Goal: Communication & Community: Ask a question

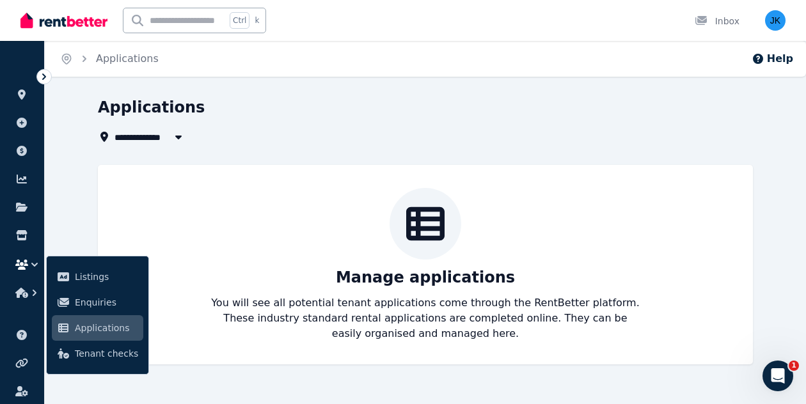
click at [102, 329] on span "Applications" at bounding box center [106, 327] width 63 height 15
click at [796, 137] on div "**********" at bounding box center [425, 242] width 761 height 290
click at [782, 371] on icon "Open Intercom Messenger" at bounding box center [776, 374] width 21 height 21
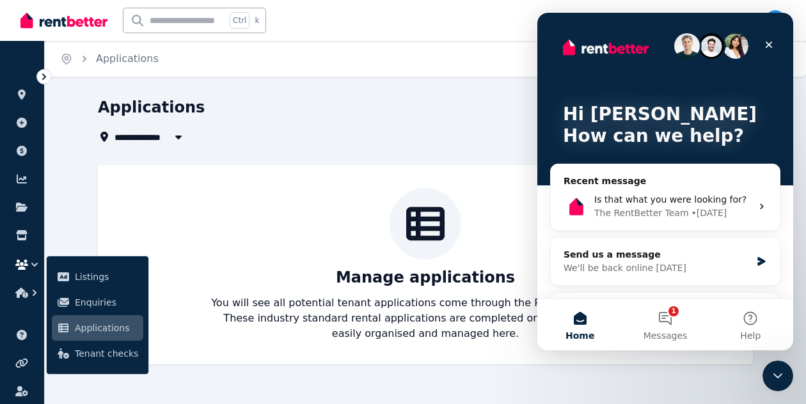
click at [382, 219] on div "Manage applications You will see all potential tenant applications come through…" at bounding box center [425, 264] width 629 height 153
click at [101, 299] on span "Enquiries" at bounding box center [106, 302] width 63 height 15
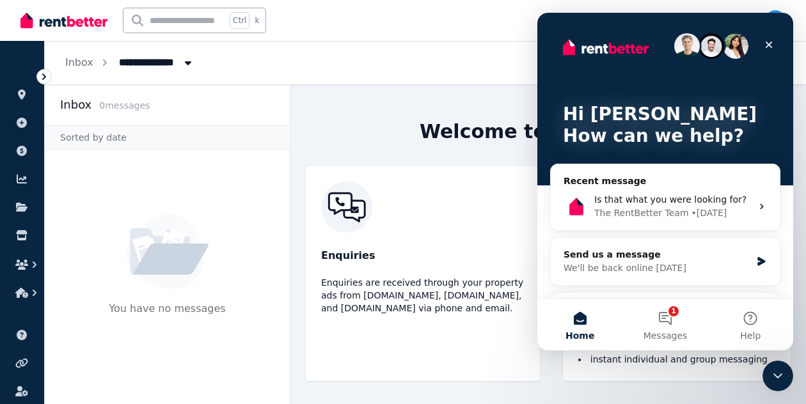
click at [502, 192] on img at bounding box center [422, 207] width 203 height 51
click at [772, 45] on icon "Close" at bounding box center [769, 45] width 10 height 10
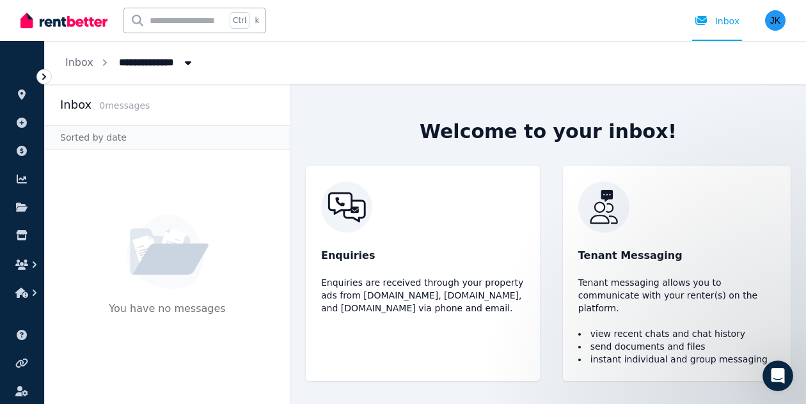
click at [714, 249] on div "Tenant Messaging Tenant messaging allows you to communicate with your renter(s)…" at bounding box center [677, 273] width 228 height 215
click at [17, 260] on icon "button" at bounding box center [21, 265] width 13 height 10
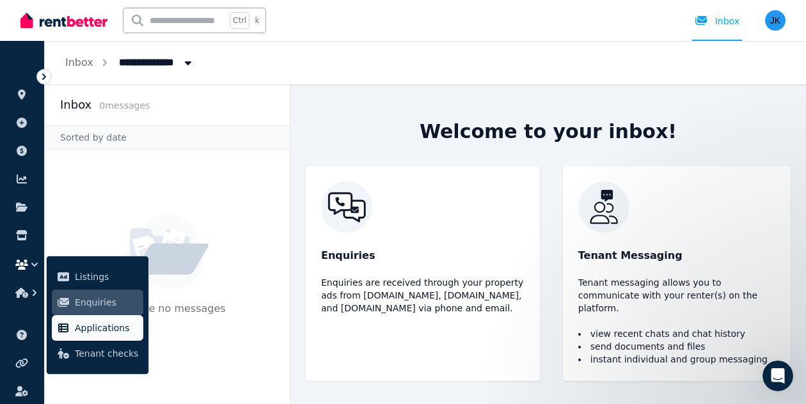
click at [114, 322] on span "Applications" at bounding box center [106, 327] width 63 height 15
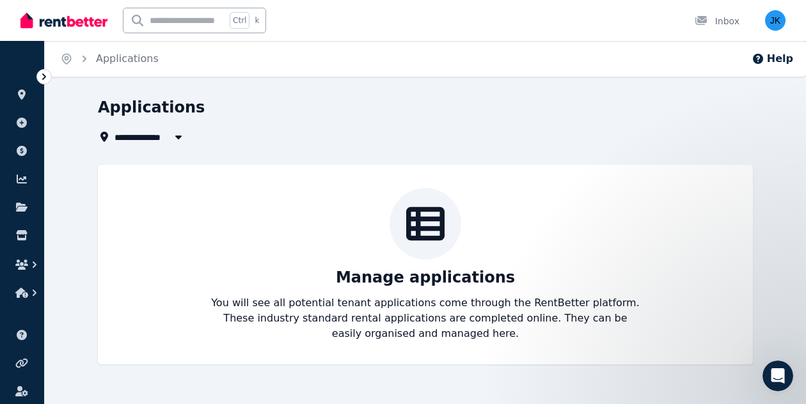
click at [517, 207] on div "Manage applications You will see all potential tenant applications come through…" at bounding box center [425, 264] width 629 height 153
click at [796, 94] on div "**********" at bounding box center [403, 202] width 806 height 404
click at [168, 135] on button "button" at bounding box center [178, 136] width 23 height 15
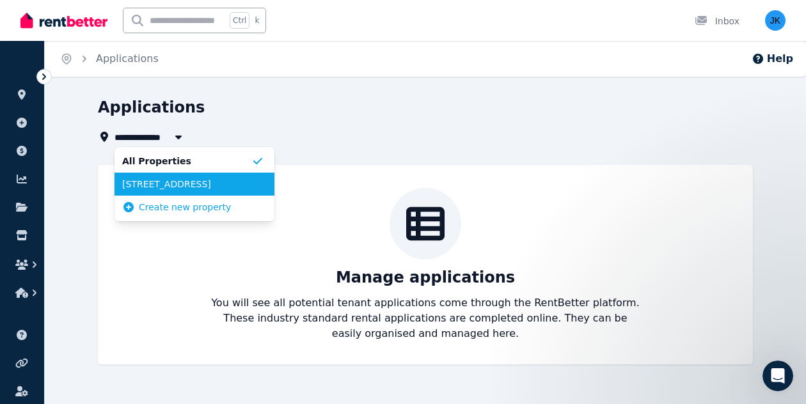
click at [187, 189] on span "[STREET_ADDRESS]" at bounding box center [186, 184] width 129 height 13
type input "**********"
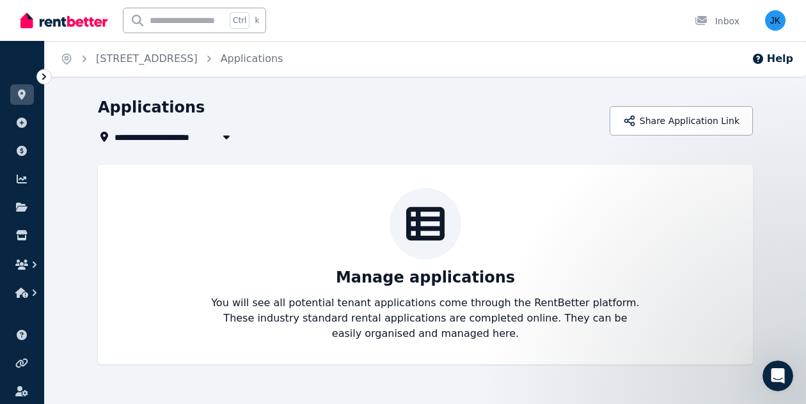
click at [416, 256] on div at bounding box center [425, 224] width 72 height 72
click at [20, 209] on icon at bounding box center [22, 207] width 12 height 9
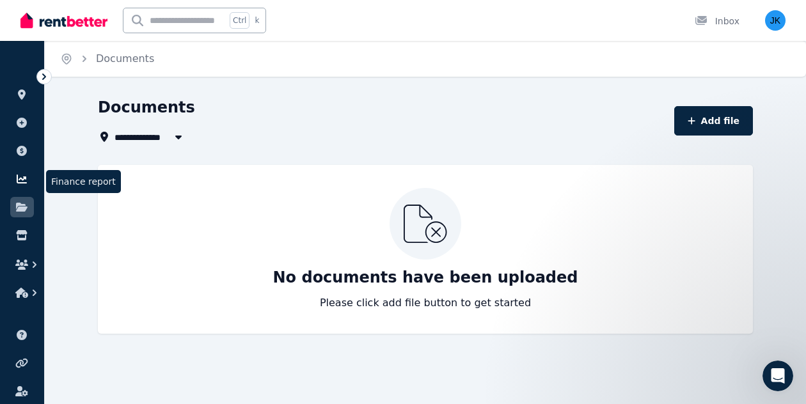
click at [17, 175] on icon at bounding box center [21, 179] width 13 height 10
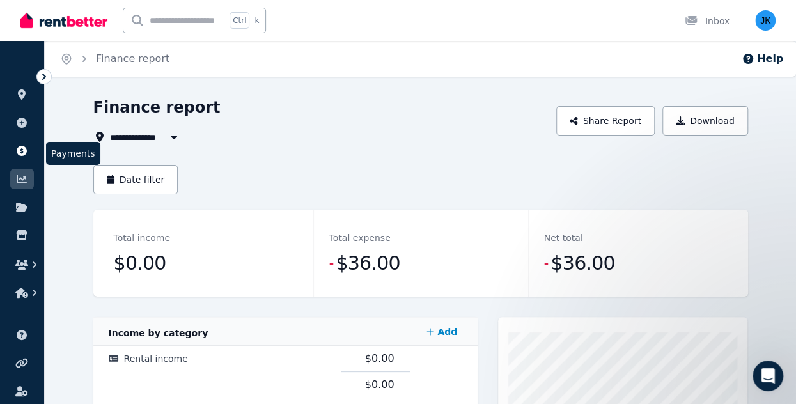
click at [19, 152] on icon at bounding box center [22, 151] width 10 height 10
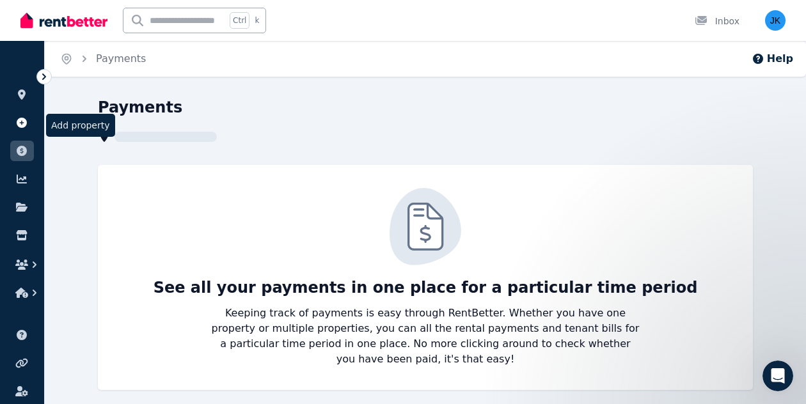
click at [19, 123] on icon at bounding box center [22, 123] width 10 height 10
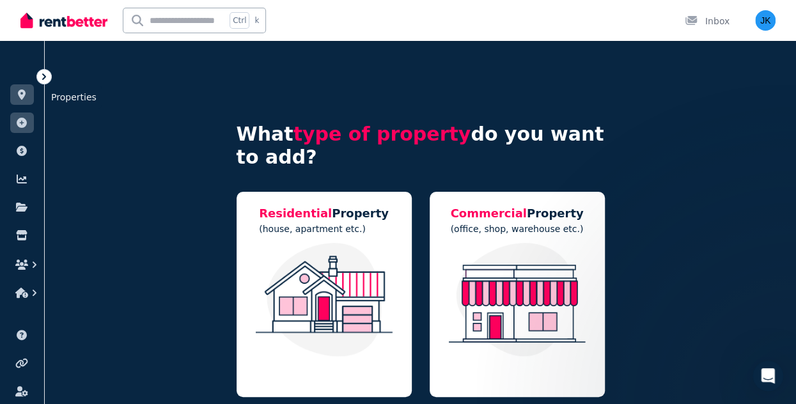
click at [22, 91] on icon at bounding box center [22, 95] width 8 height 10
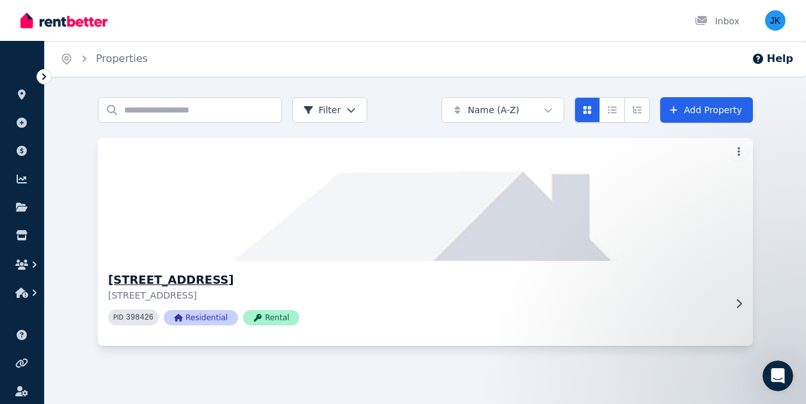
click at [730, 302] on div at bounding box center [736, 304] width 13 height 10
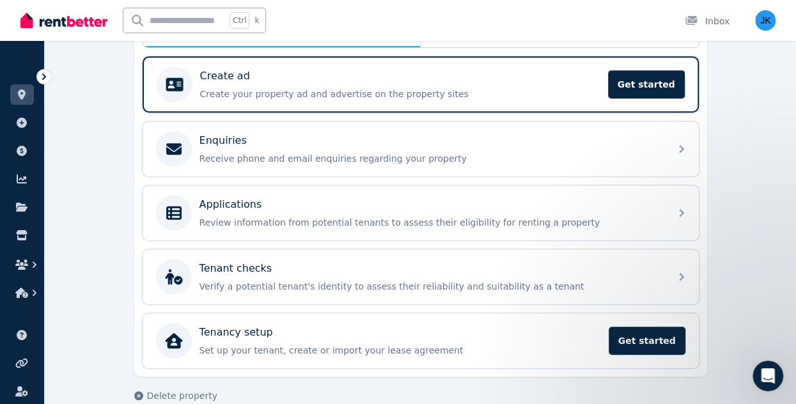
scroll to position [254, 0]
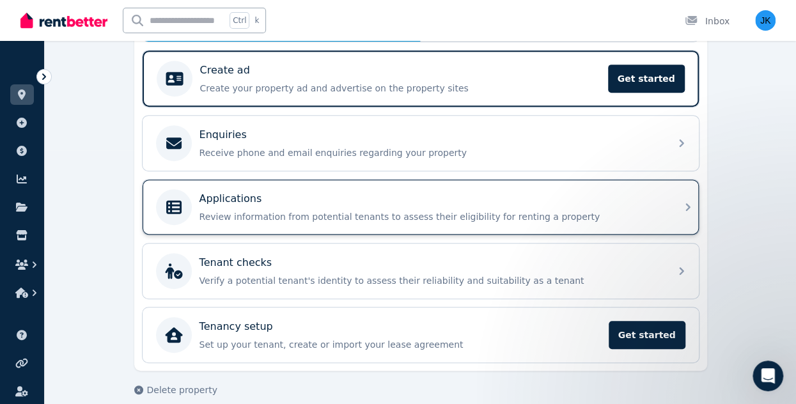
click at [681, 205] on icon at bounding box center [687, 207] width 15 height 15
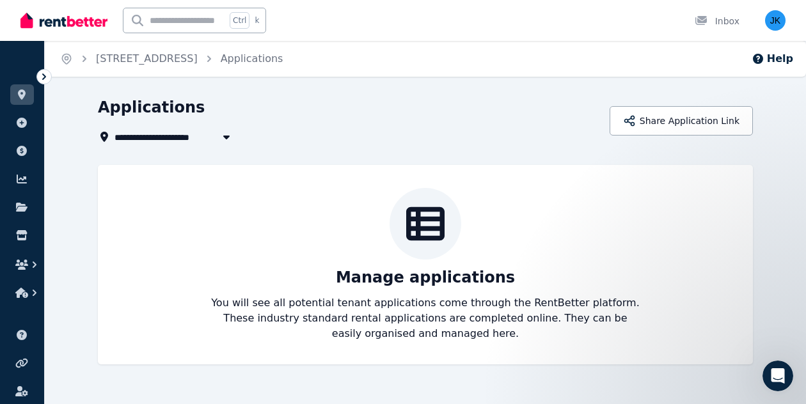
click at [796, 119] on div "**********" at bounding box center [425, 242] width 761 height 290
click at [445, 228] on div at bounding box center [425, 224] width 72 height 72
click at [771, 61] on button "Help" at bounding box center [772, 58] width 42 height 15
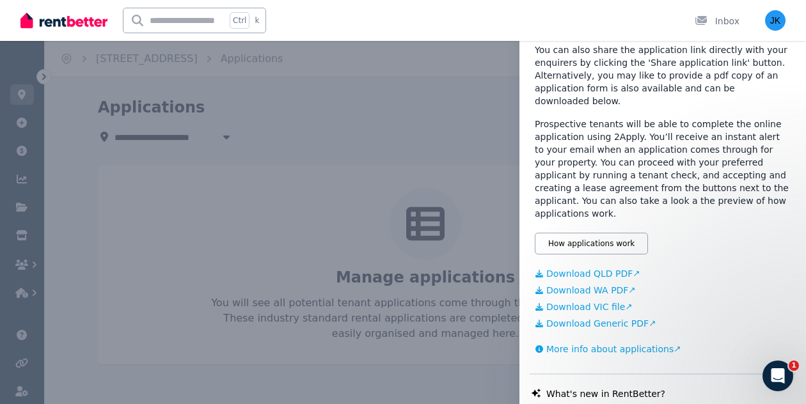
scroll to position [274, 0]
click at [602, 233] on button "How applications work" at bounding box center [591, 244] width 113 height 22
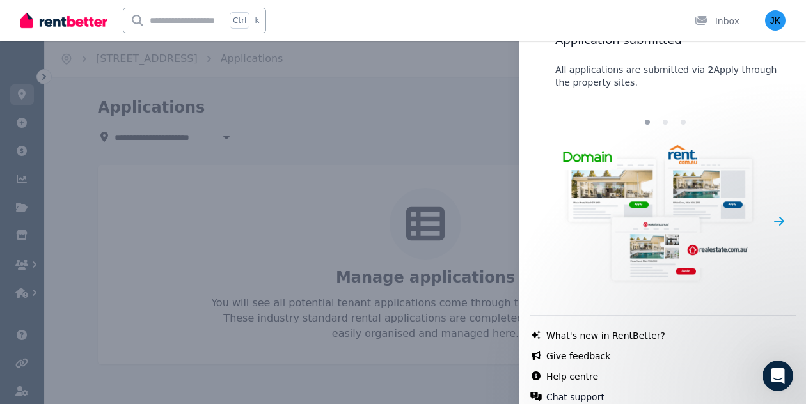
scroll to position [77, 0]
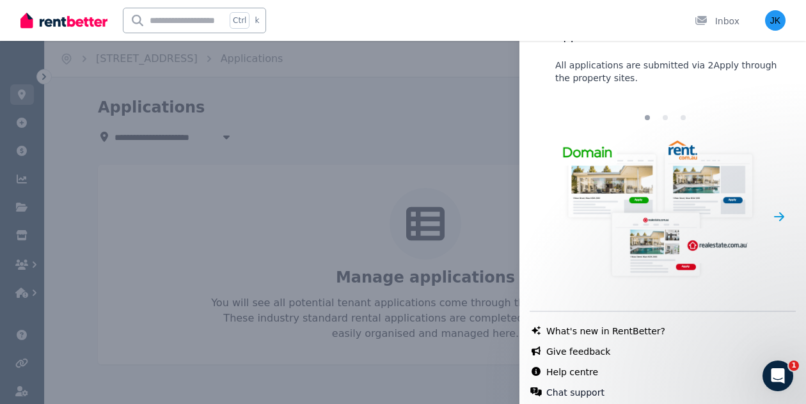
click at [774, 214] on icon "button" at bounding box center [779, 216] width 10 height 9
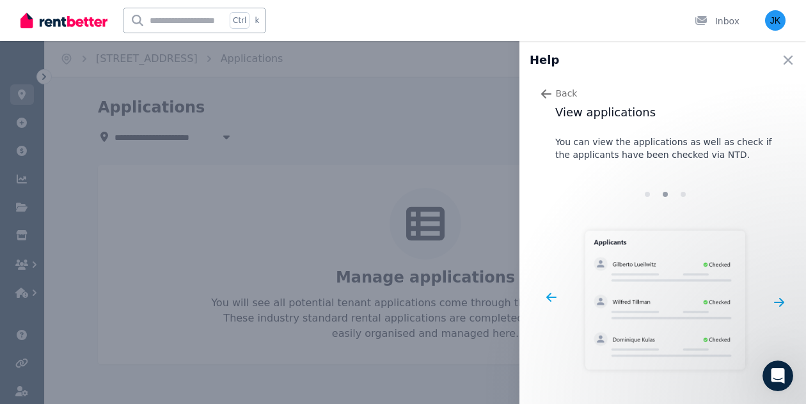
click at [773, 299] on icon "button" at bounding box center [779, 302] width 13 height 13
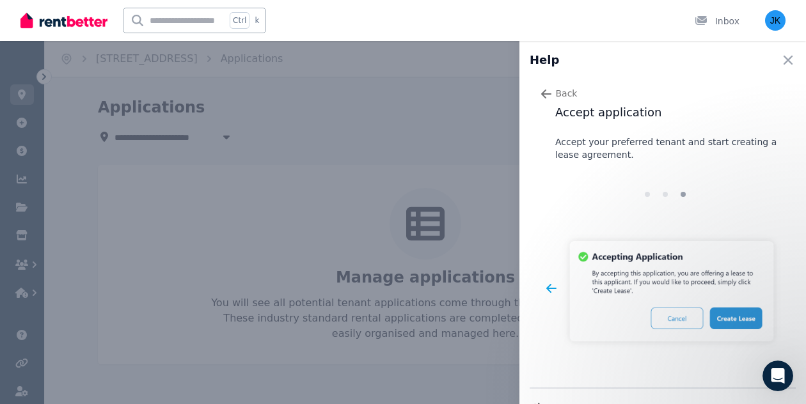
click at [765, 285] on img at bounding box center [672, 291] width 228 height 137
click at [736, 320] on img at bounding box center [672, 291] width 228 height 137
click at [754, 295] on img at bounding box center [672, 291] width 228 height 137
click at [553, 288] on icon "button" at bounding box center [551, 288] width 13 height 13
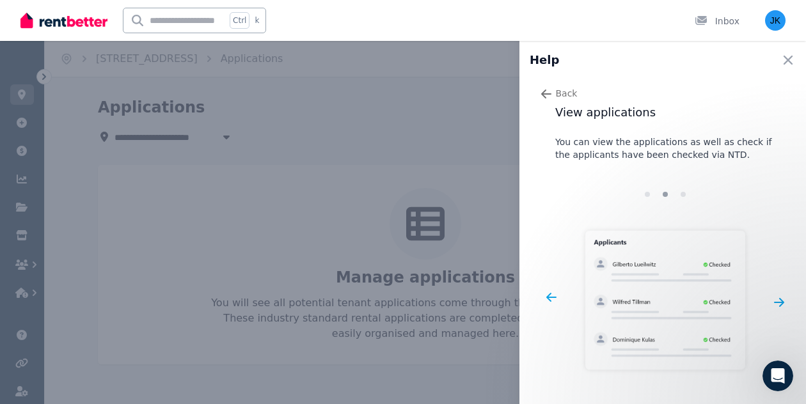
click at [577, 309] on img at bounding box center [665, 300] width 215 height 155
click at [551, 294] on icon "button" at bounding box center [551, 297] width 13 height 13
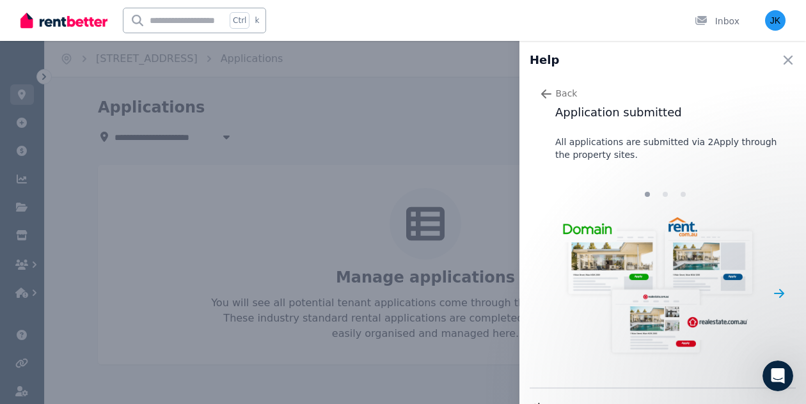
click at [723, 298] on img at bounding box center [659, 286] width 228 height 148
click at [707, 353] on div at bounding box center [659, 288] width 228 height 152
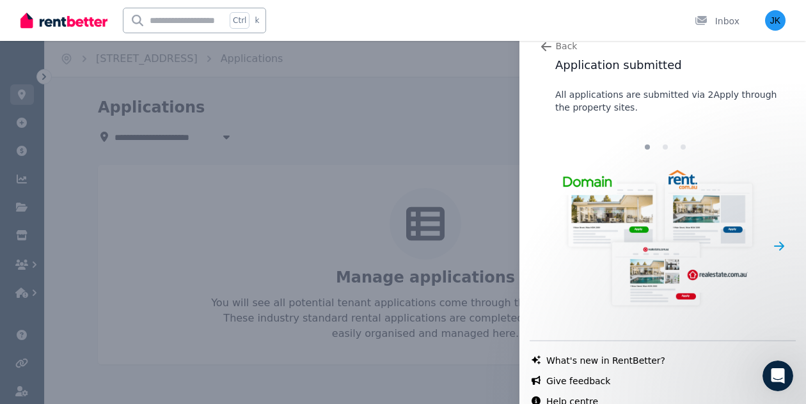
scroll to position [77, 0]
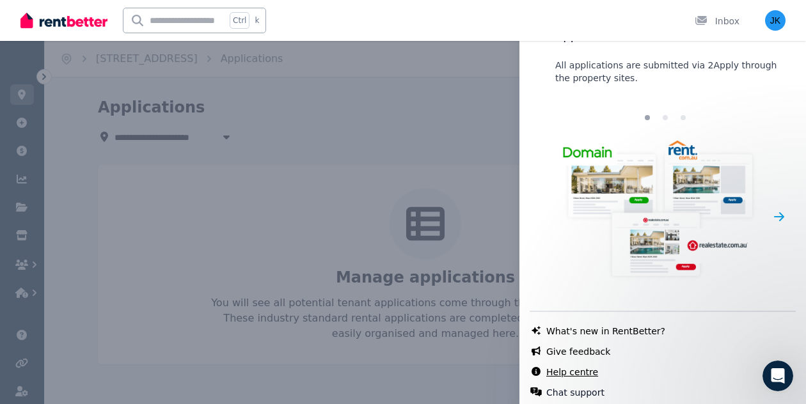
click at [586, 370] on link "Help centre" at bounding box center [572, 372] width 52 height 13
click at [579, 388] on button "Chat support" at bounding box center [575, 392] width 58 height 13
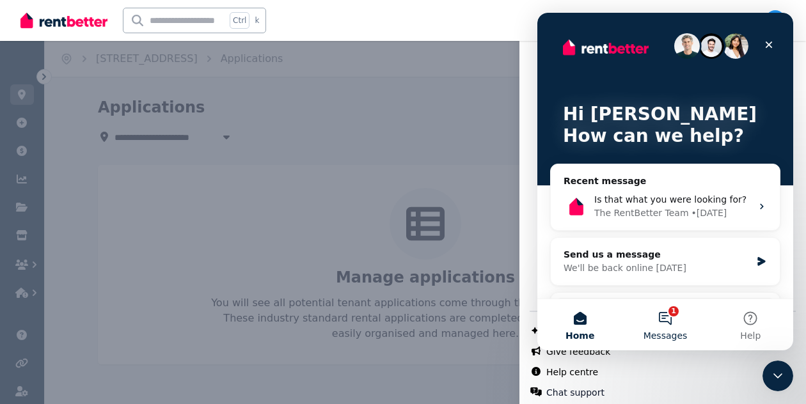
click at [677, 338] on span "Messages" at bounding box center [665, 335] width 44 height 9
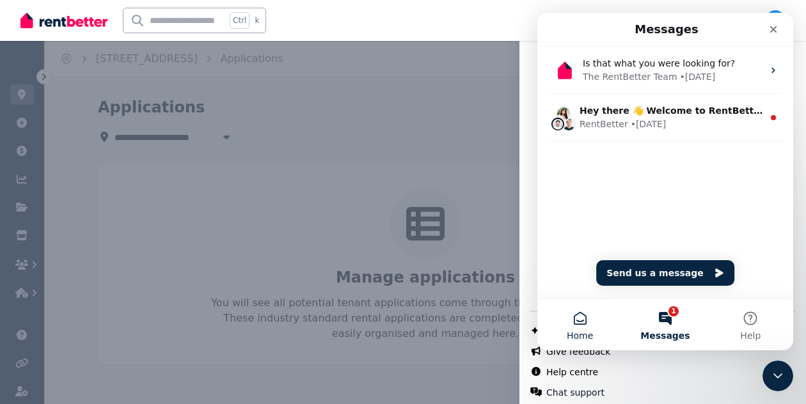
click at [589, 345] on button "Home" at bounding box center [579, 324] width 85 height 51
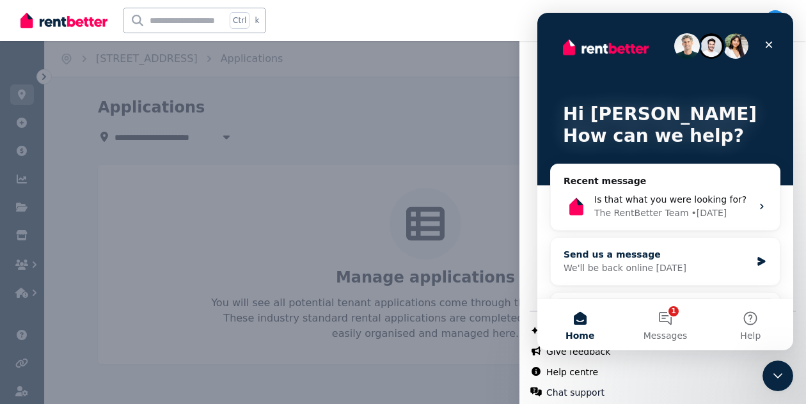
click at [702, 269] on div "We'll be back online [DATE]" at bounding box center [656, 268] width 187 height 13
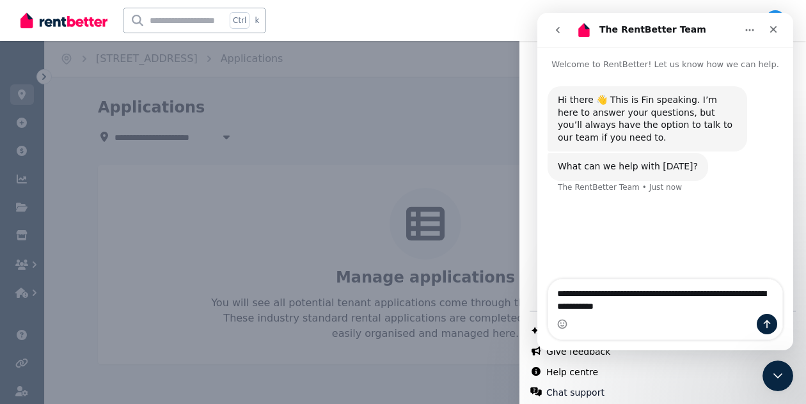
click at [572, 290] on textarea "**********" at bounding box center [665, 296] width 235 height 35
type textarea "**********"
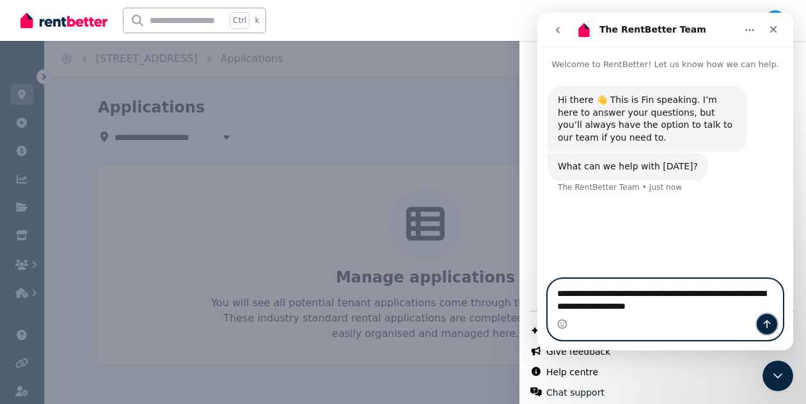
click at [761, 318] on button "Send a message…" at bounding box center [767, 324] width 20 height 20
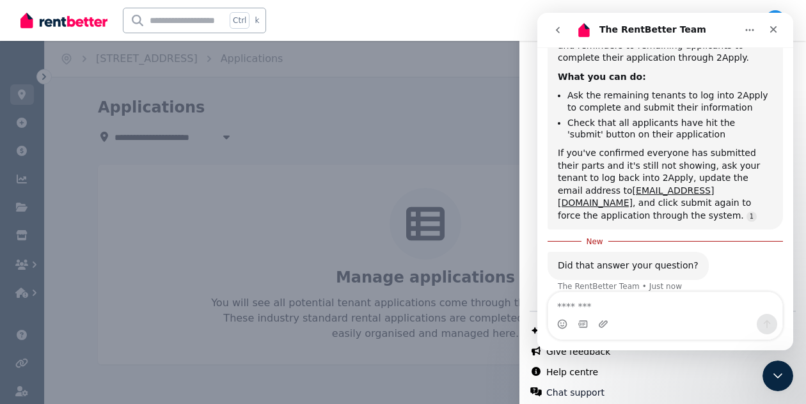
scroll to position [372, 0]
